Goal: Task Accomplishment & Management: Use online tool/utility

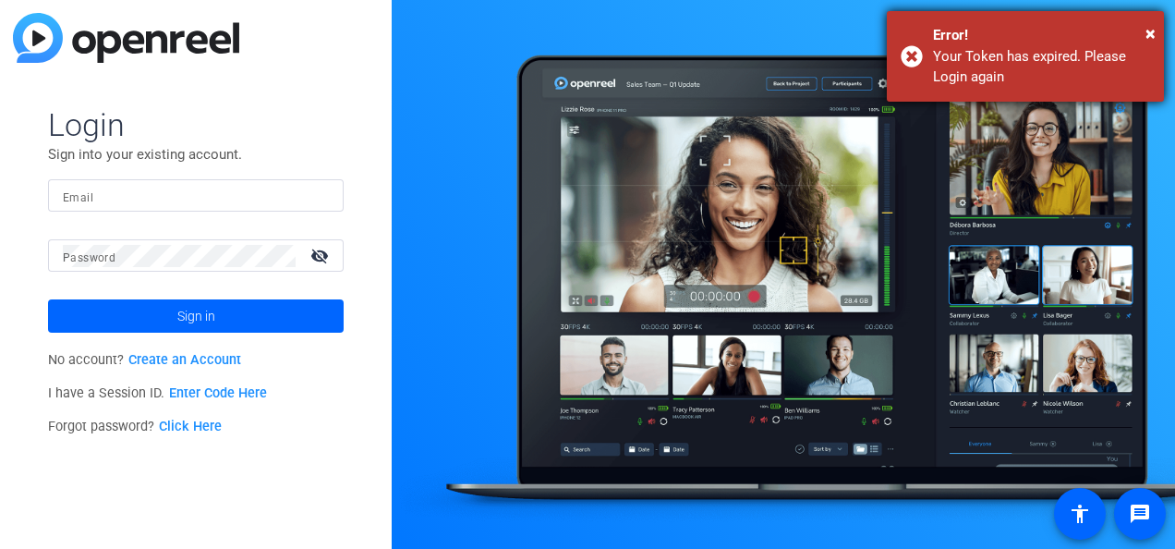
click at [1156, 24] on div "× Error! Your Token has expired. Please Login again" at bounding box center [1025, 56] width 277 height 91
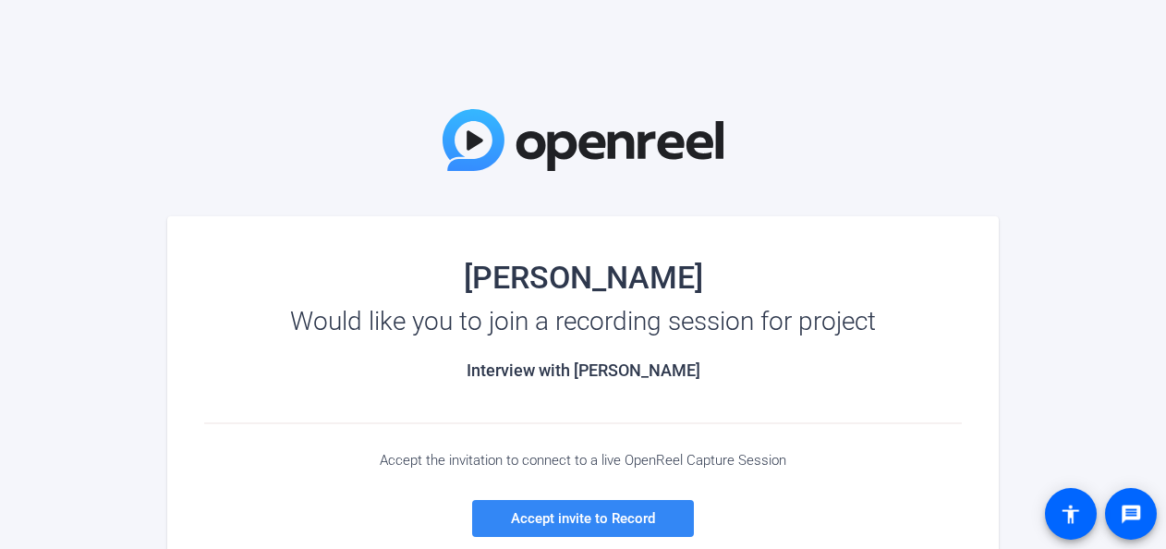
click at [576, 510] on span "Accept invite to Record" at bounding box center [583, 518] width 144 height 17
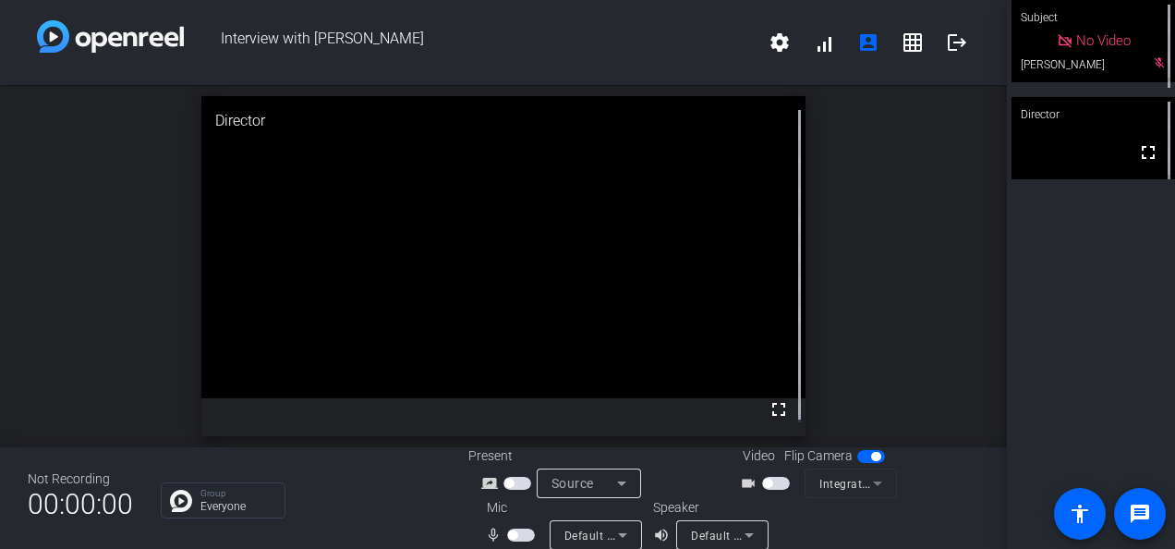
click at [762, 484] on span "button" at bounding box center [776, 483] width 28 height 13
click at [508, 529] on span "button" at bounding box center [521, 534] width 28 height 13
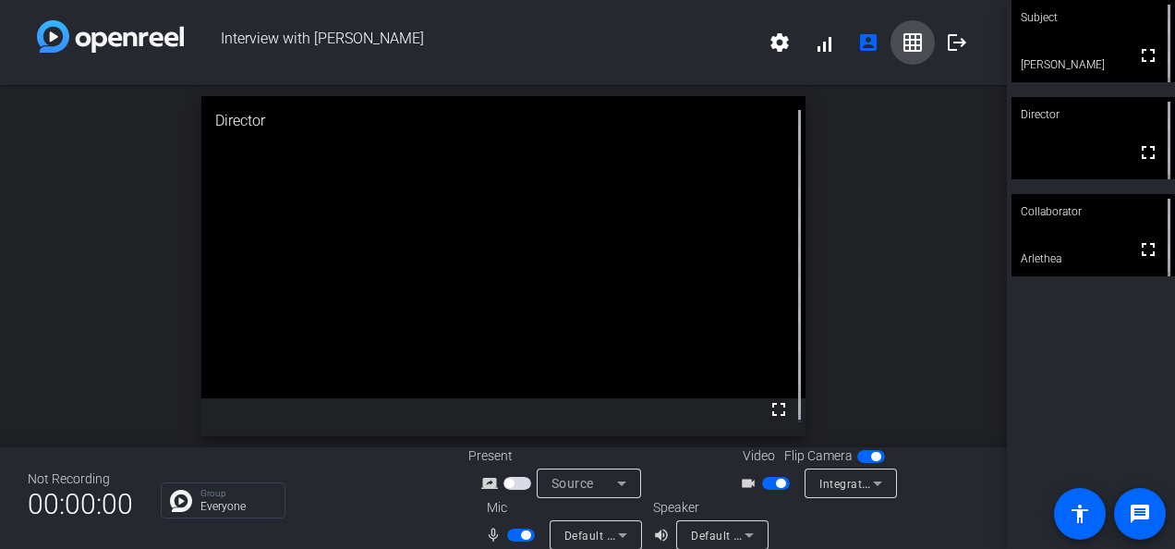
click at [906, 42] on mat-icon "grid_on" at bounding box center [913, 42] width 22 height 22
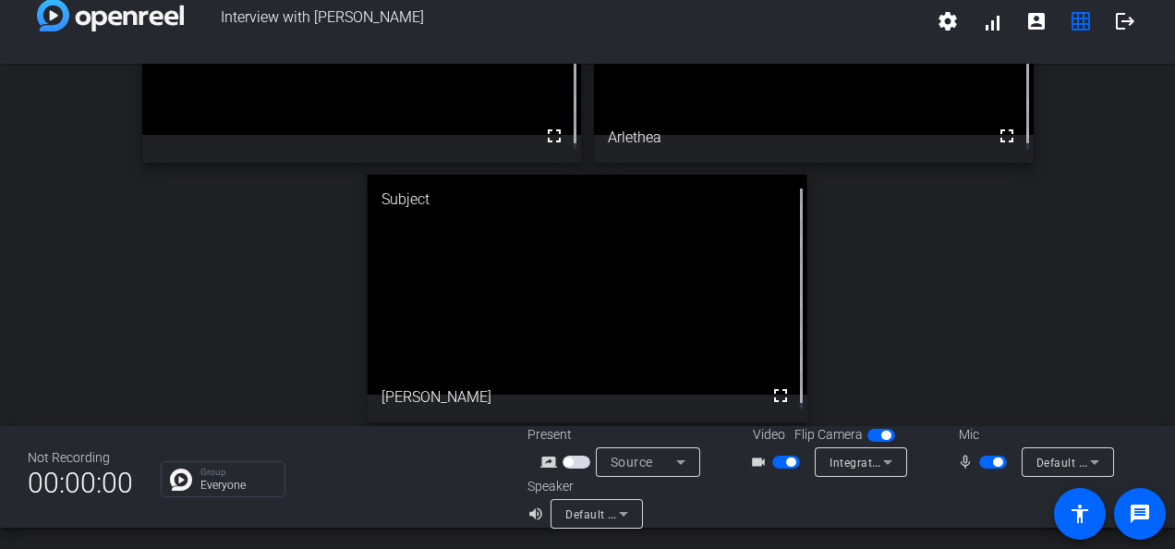
scroll to position [160, 0]
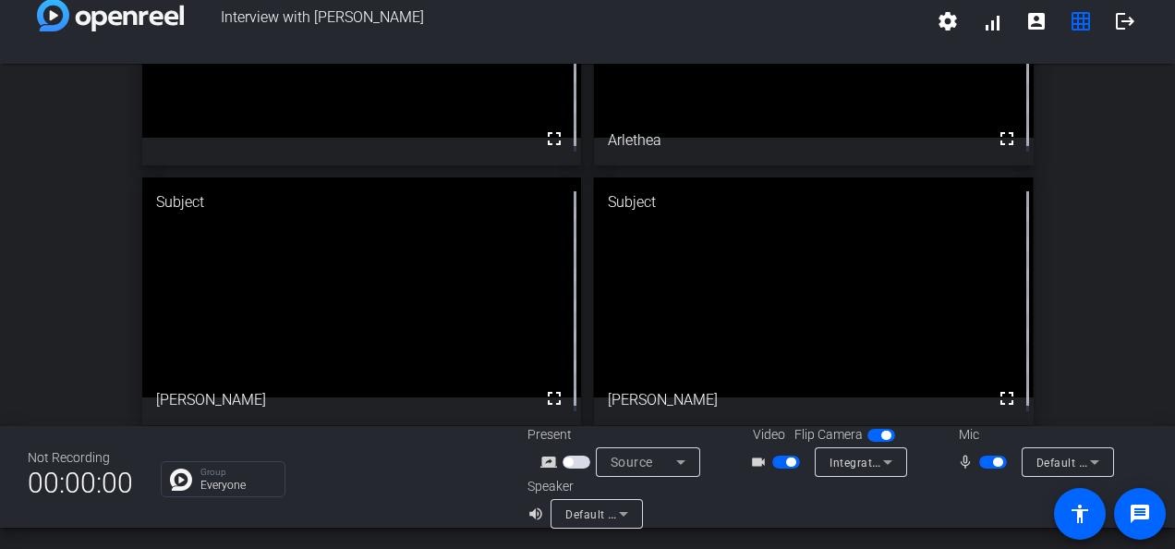
click at [1051, 228] on div "Director fullscreen Collaborator fullscreen Arlethea Subject fullscreen Tim Str…" at bounding box center [587, 171] width 1175 height 535
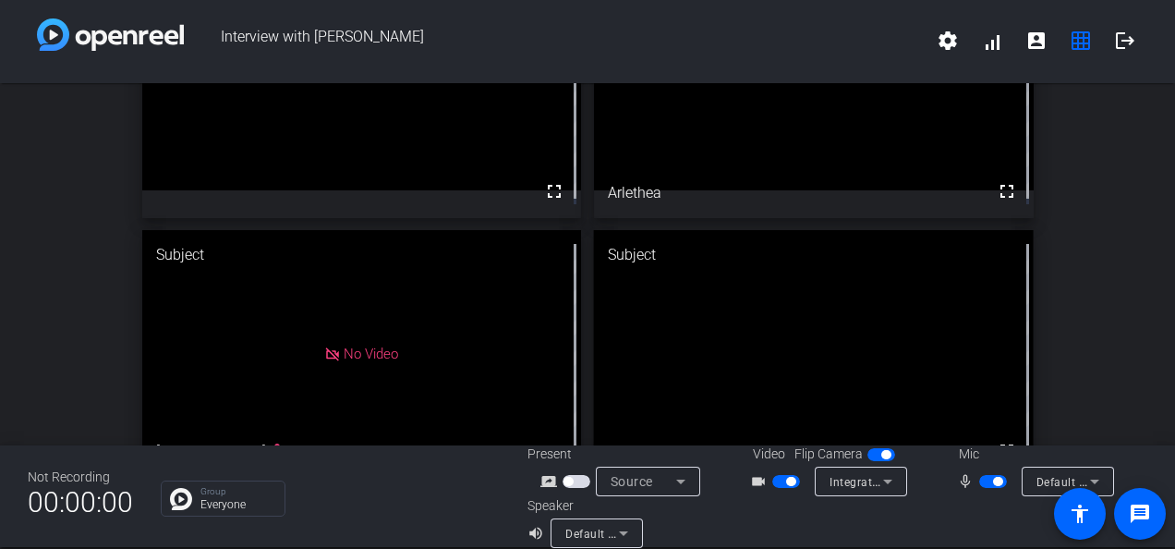
scroll to position [1, 0]
click at [993, 484] on span "button" at bounding box center [997, 482] width 9 height 9
click at [787, 484] on span "button" at bounding box center [790, 482] width 9 height 9
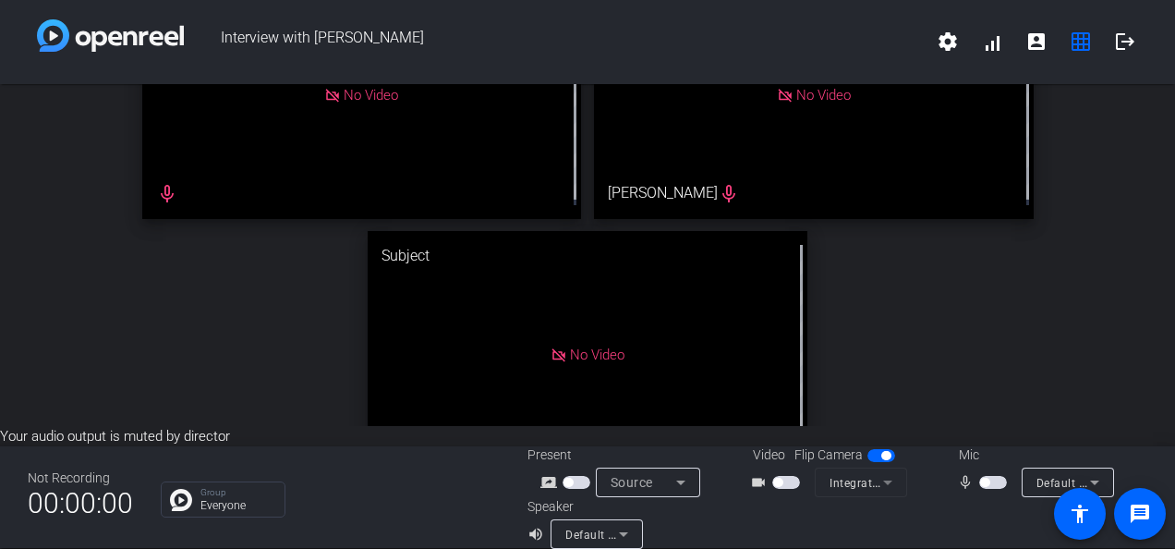
scroll to position [0, 0]
